Goal: Task Accomplishment & Management: Complete application form

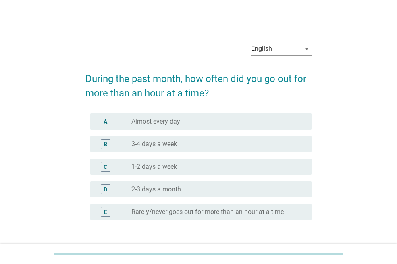
click at [166, 167] on label "1-2 days a week" at bounding box center [154, 166] width 46 height 8
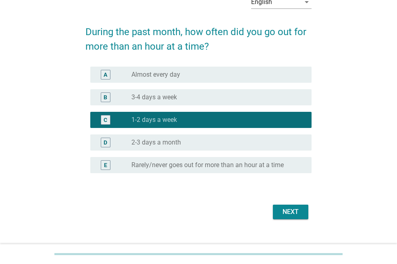
scroll to position [60, 0]
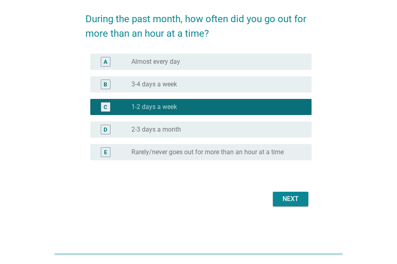
click at [286, 199] on div "Next" at bounding box center [290, 199] width 23 height 10
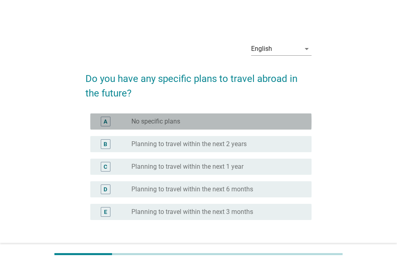
click at [232, 124] on div "radio_button_unchecked No specific plans" at bounding box center [214, 121] width 167 height 8
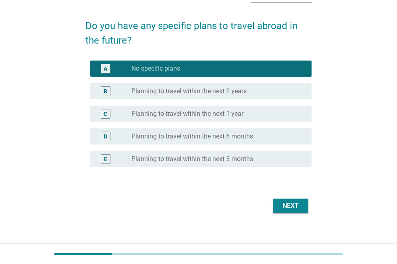
scroll to position [60, 0]
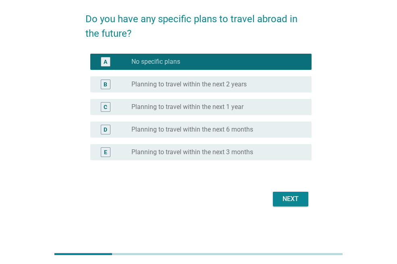
click at [252, 108] on div "radio_button_unchecked Planning to travel within the next 1 year" at bounding box center [214, 107] width 167 height 8
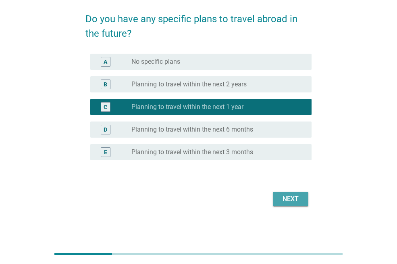
click at [285, 196] on div "Next" at bounding box center [290, 199] width 23 height 10
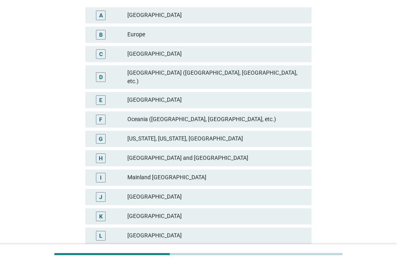
scroll to position [161, 0]
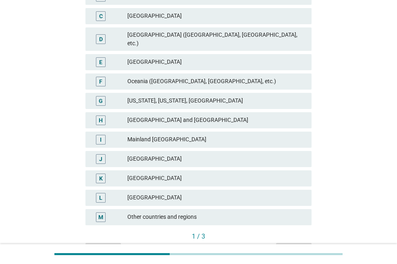
click at [219, 212] on div "Other countries and regions" at bounding box center [216, 217] width 178 height 10
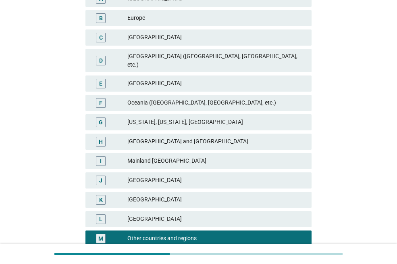
scroll to position [203, 0]
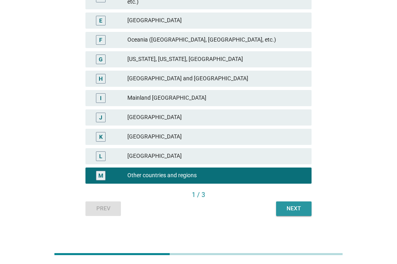
click at [290, 204] on div "Next" at bounding box center [294, 208] width 23 height 8
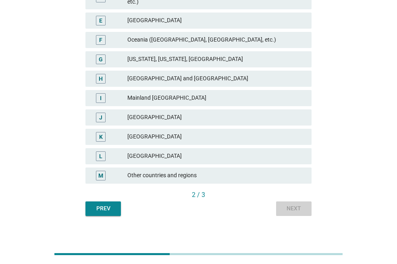
scroll to position [0, 0]
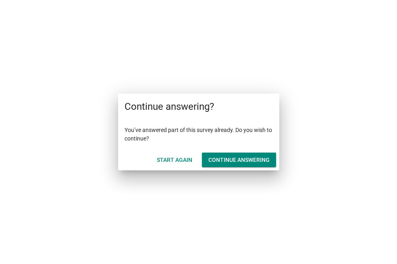
click at [189, 158] on div "Start Again" at bounding box center [174, 160] width 35 height 8
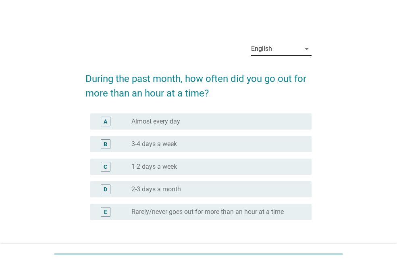
click at [270, 48] on div "English" at bounding box center [261, 48] width 21 height 7
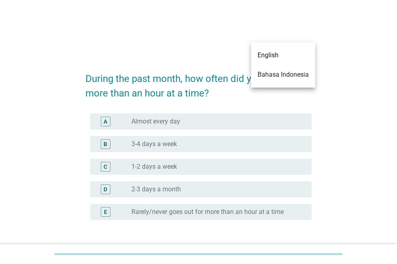
click at [274, 73] on div "Bahasa Indonesia" at bounding box center [283, 75] width 51 height 10
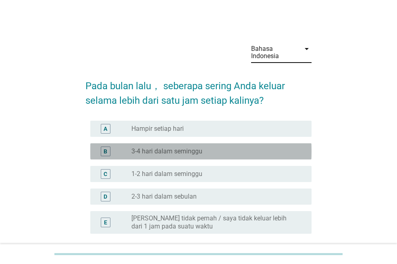
click at [182, 153] on label "3-4 hari dalam seminggu" at bounding box center [166, 151] width 71 height 8
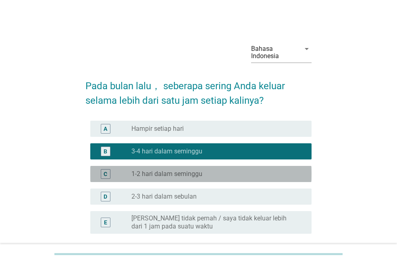
click at [172, 176] on label "1-2 hari dalam seminggu" at bounding box center [166, 174] width 71 height 8
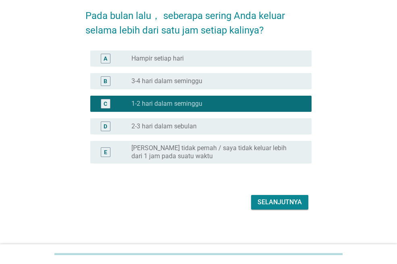
scroll to position [73, 0]
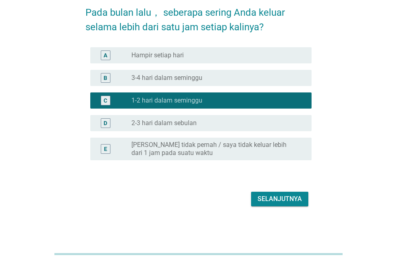
click at [296, 200] on div "Selanjutnya" at bounding box center [280, 199] width 44 height 10
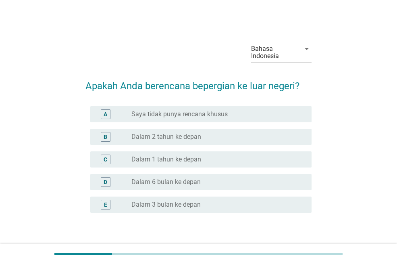
click at [219, 111] on label "Saya tidak punya rencana khusus" at bounding box center [179, 114] width 96 height 8
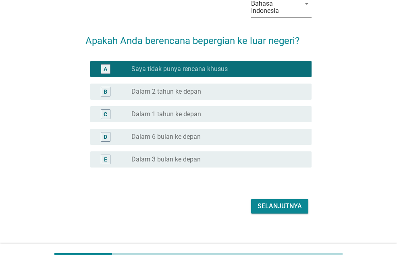
scroll to position [52, 0]
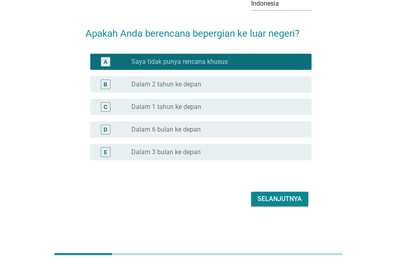
click at [277, 202] on div "Selanjutnya" at bounding box center [280, 199] width 44 height 10
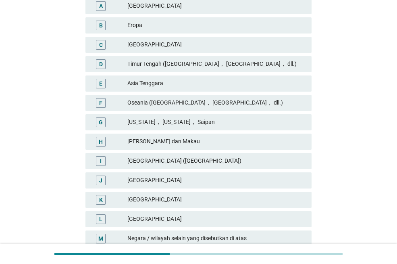
scroll to position [224, 0]
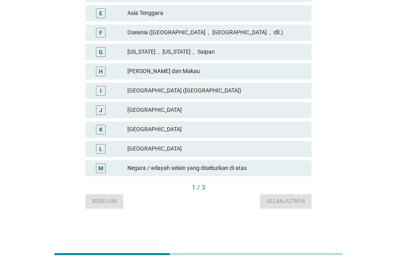
click at [226, 174] on div "M Negara / wilayah selain yang disebutkan di atas" at bounding box center [198, 168] width 226 height 16
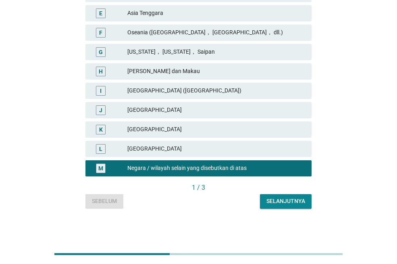
click at [270, 199] on div "Selanjutnya" at bounding box center [285, 201] width 39 height 8
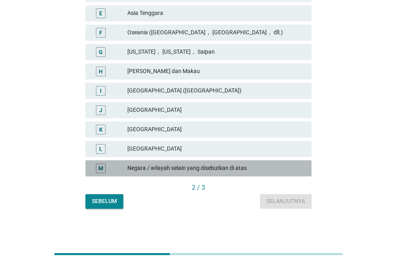
click at [239, 169] on div "Negara / wilayah selain yang disebutkan di atas" at bounding box center [216, 168] width 178 height 10
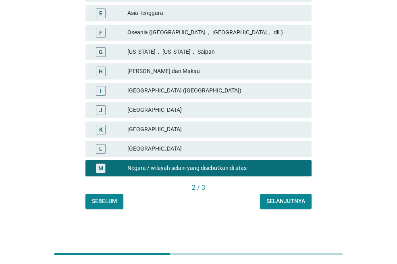
click at [280, 200] on div "Selanjutnya" at bounding box center [285, 201] width 39 height 8
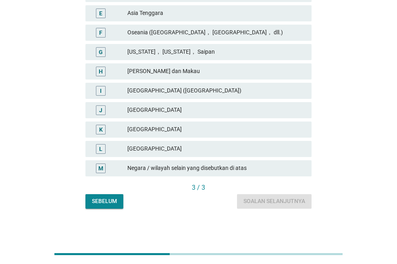
click at [245, 166] on div "Negara / wilayah selain yang disebutkan di atas" at bounding box center [216, 168] width 178 height 10
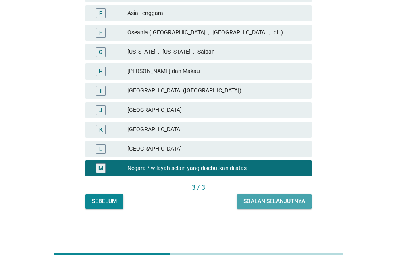
click at [272, 201] on div "Soalan selanjutnya" at bounding box center [274, 201] width 62 height 8
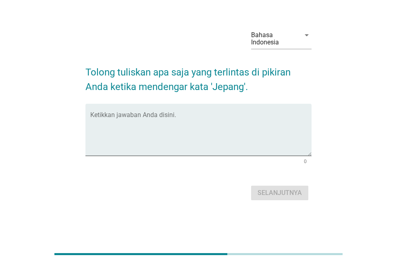
scroll to position [0, 0]
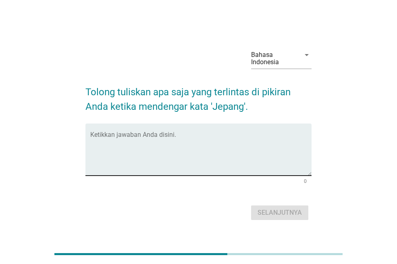
click at [239, 137] on textarea "Ketikkan jawaban Anda disini." at bounding box center [200, 154] width 221 height 42
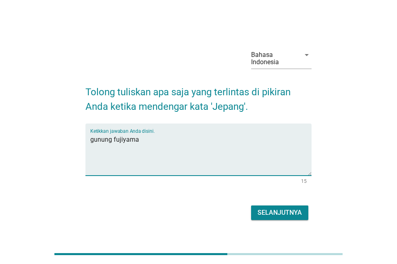
type textarea "gunung fujiyama"
click at [298, 208] on div "Selanjutnya" at bounding box center [280, 213] width 44 height 10
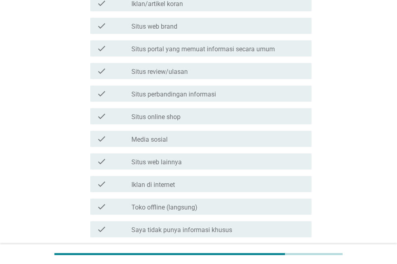
scroll to position [282, 0]
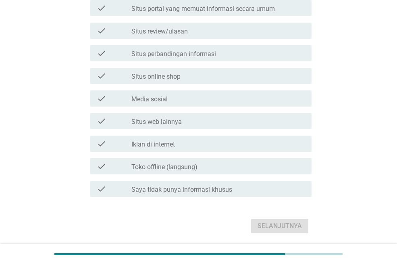
click at [206, 120] on div "check_box_outline_blank Situs web lainnya" at bounding box center [218, 121] width 174 height 10
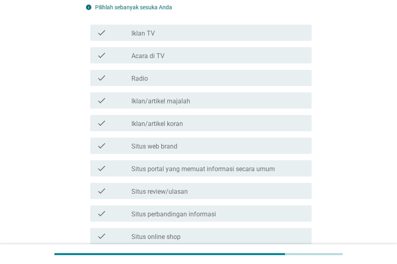
scroll to position [121, 0]
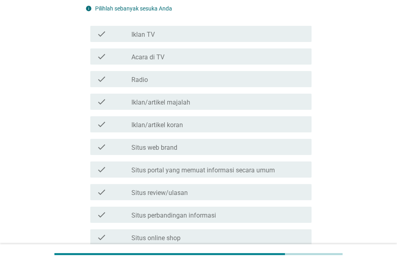
click at [184, 191] on label "Situs review/ulasan" at bounding box center [159, 193] width 56 height 8
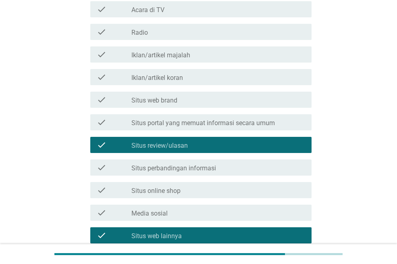
scroll to position [282, 0]
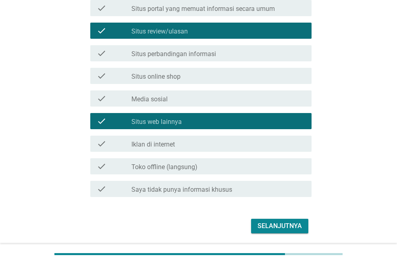
click at [207, 55] on label "Situs perbandingan informasi" at bounding box center [173, 54] width 85 height 8
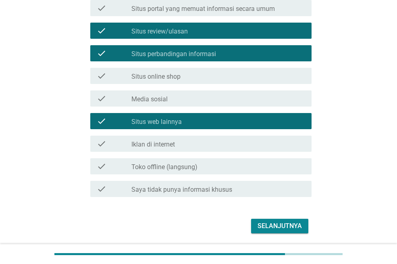
click at [221, 103] on div "check_box_outline_blank Media sosial" at bounding box center [218, 98] width 174 height 10
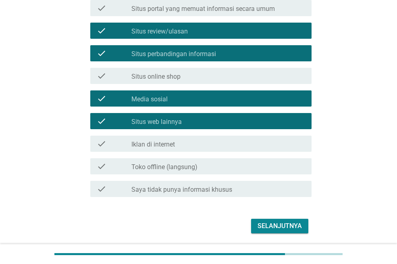
click at [280, 222] on div "Selanjutnya" at bounding box center [280, 226] width 44 height 10
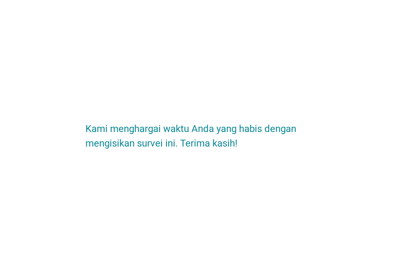
scroll to position [0, 0]
